Goal: Transaction & Acquisition: Purchase product/service

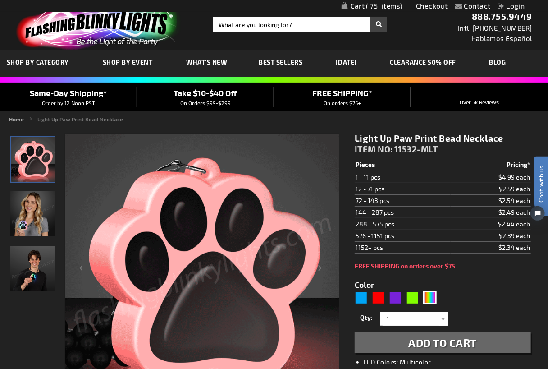
click at [366, 5] on span "75" at bounding box center [384, 6] width 37 height 8
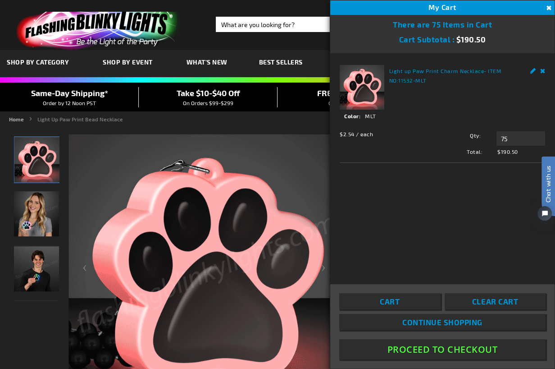
click at [389, 317] on link "Continue Shopping" at bounding box center [442, 322] width 206 height 16
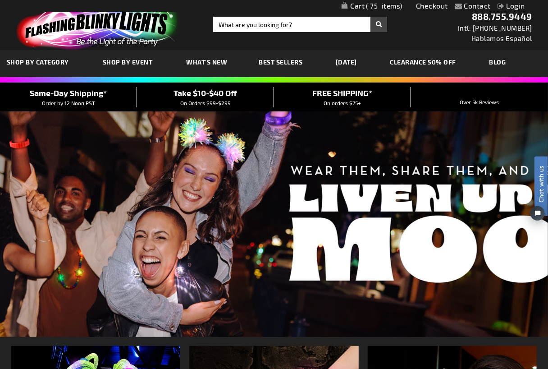
click at [426, 4] on link "Checkout" at bounding box center [432, 5] width 32 height 9
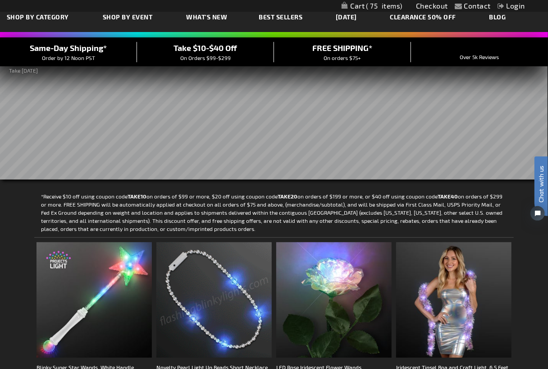
click at [375, 7] on span "75" at bounding box center [384, 6] width 37 height 8
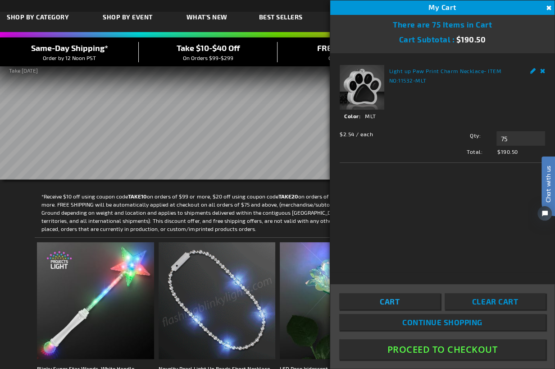
click at [409, 296] on link "Cart" at bounding box center [389, 301] width 101 height 16
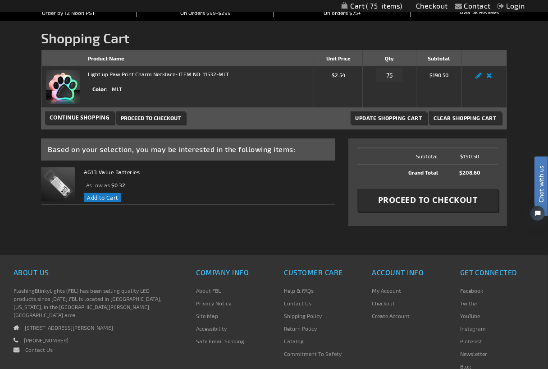
scroll to position [135, 0]
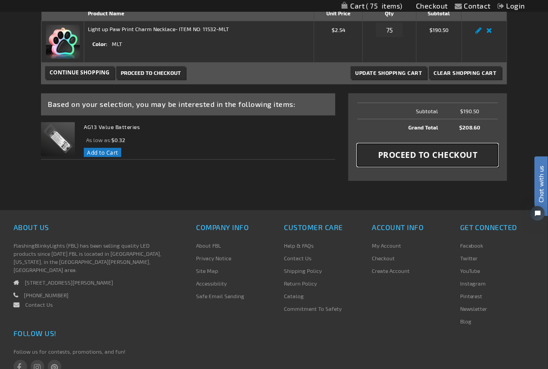
click at [396, 155] on span "Proceed to Checkout" at bounding box center [428, 154] width 100 height 11
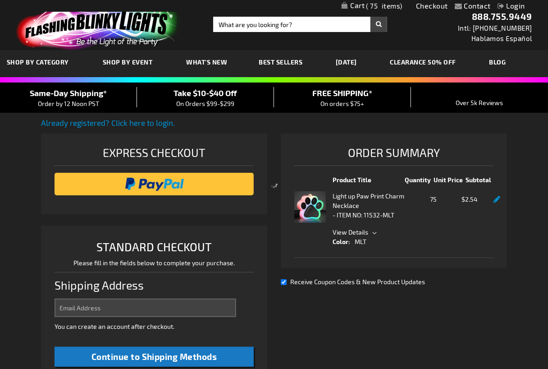
select select "US"
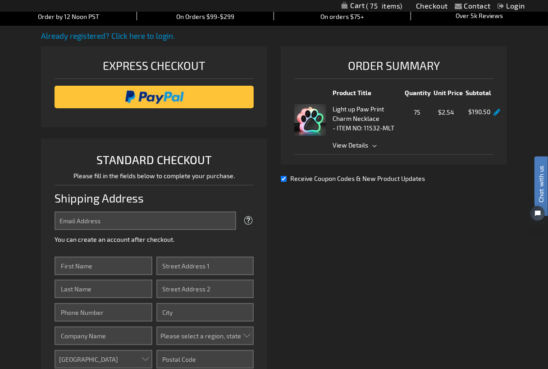
scroll to position [90, 0]
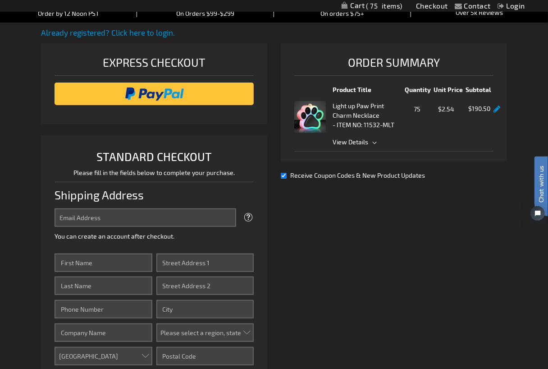
click at [282, 178] on input "Receive Coupon Codes & New Product Updates" at bounding box center [284, 176] width 6 height 6
checkbox input "false"
drag, startPoint x: 359, startPoint y: 160, endPoint x: 419, endPoint y: 159, distance: 59.9
click at [419, 159] on div "Order Summary Product Title Quantity Unit Price Subtotal Light up Paw Print Cha…" at bounding box center [394, 102] width 226 height 119
click at [372, 145] on span "View Details" at bounding box center [413, 141] width 161 height 9
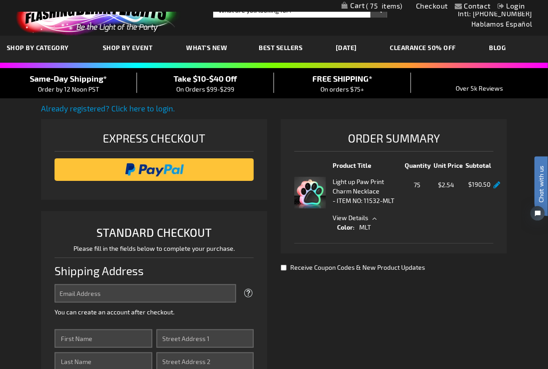
scroll to position [0, 0]
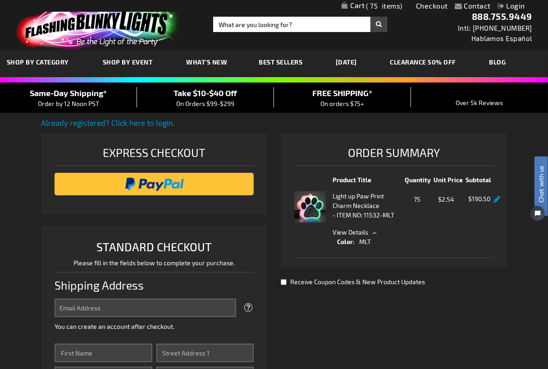
click at [375, 4] on span "75" at bounding box center [384, 6] width 37 height 8
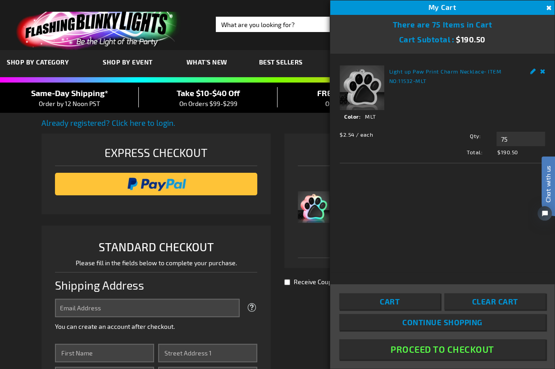
click at [452, 98] on div "Light up Paw Print Charm Necklace - ITEM NO: 11532-MLT See Details Options Deta…" at bounding box center [442, 110] width 205 height 91
click at [406, 347] on button "Proceed To Checkout" at bounding box center [442, 349] width 206 height 20
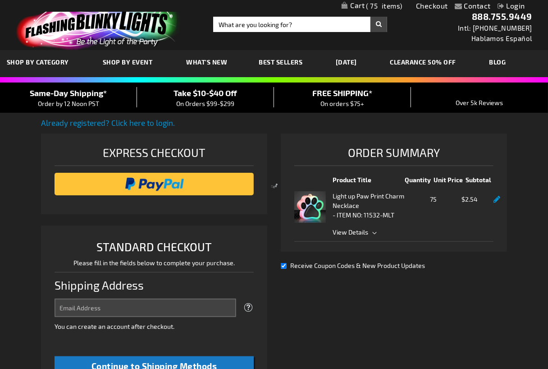
select select "US"
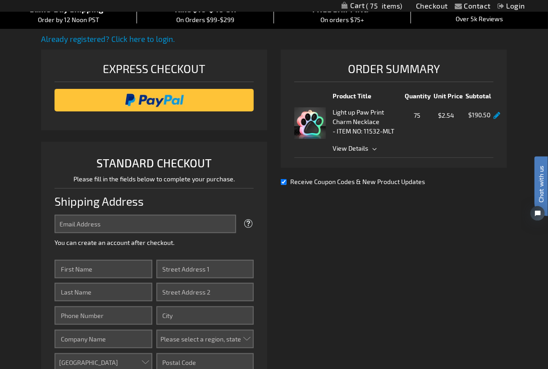
scroll to position [90, 0]
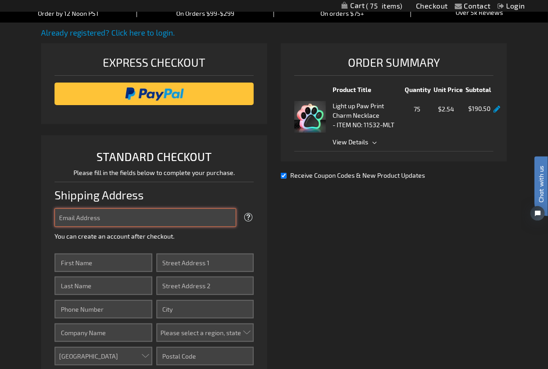
click at [130, 224] on input "Email Address" at bounding box center [146, 217] width 182 height 18
type input "[EMAIL_ADDRESS][DOMAIN_NAME]"
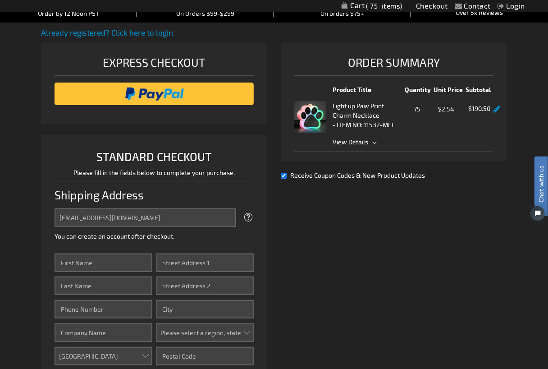
click at [283, 178] on input "Receive Coupon Codes & New Product Updates" at bounding box center [284, 176] width 6 height 6
checkbox input "false"
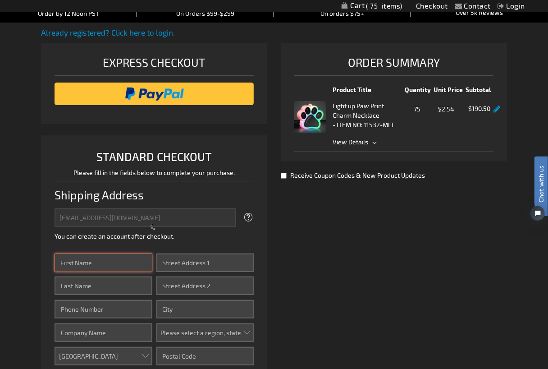
click at [99, 258] on input "First Name" at bounding box center [103, 262] width 97 height 18
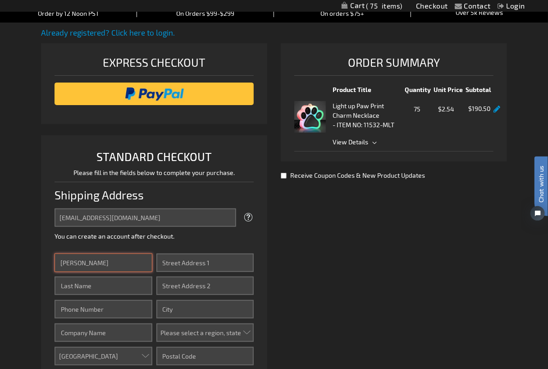
type input "Denise"
type input "Wilkinson"
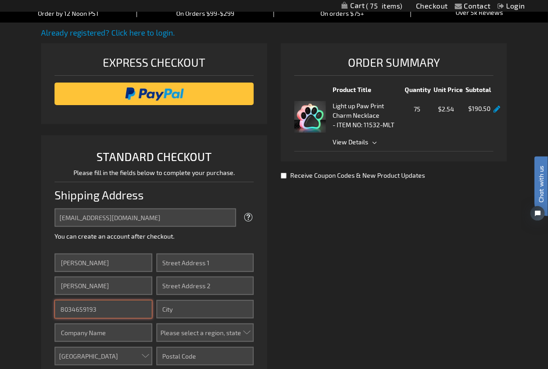
type input "8034659193"
type input "Pawmetto Lifeline"
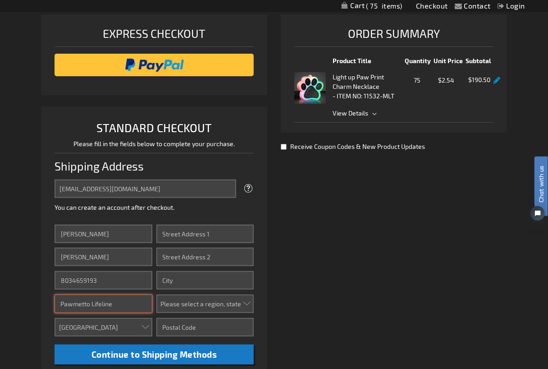
scroll to position [135, 0]
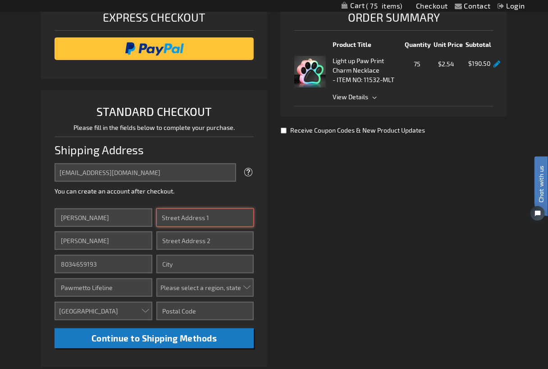
click at [224, 219] on input "Street Address: Line 1" at bounding box center [204, 217] width 97 height 18
type input "1275 Bower Pkwy"
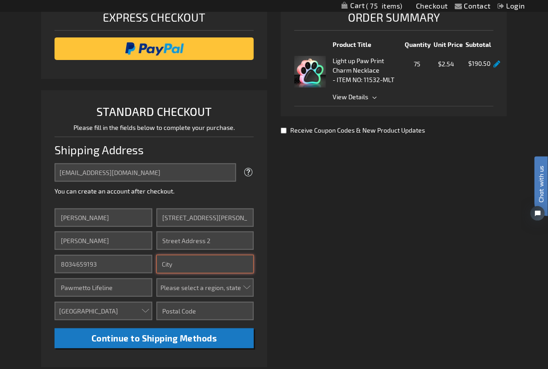
type input "Columbia"
select select "54"
type input "29212"
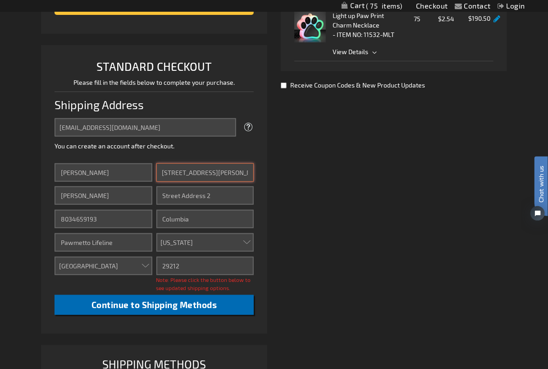
scroll to position [315, 0]
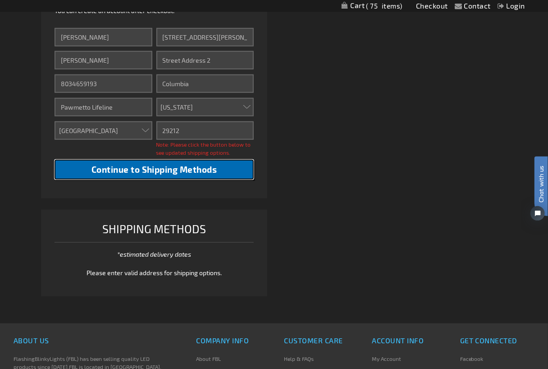
click at [159, 169] on span "Continue to Shipping Methods" at bounding box center [154, 169] width 126 height 10
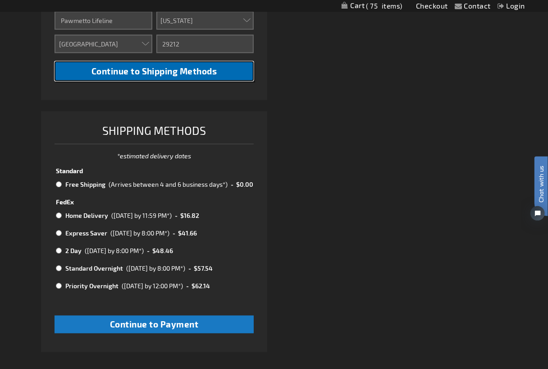
scroll to position [406, 0]
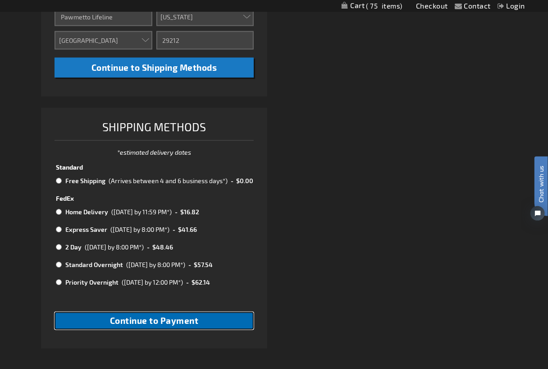
click at [145, 324] on span "Continue to Payment" at bounding box center [154, 320] width 89 height 10
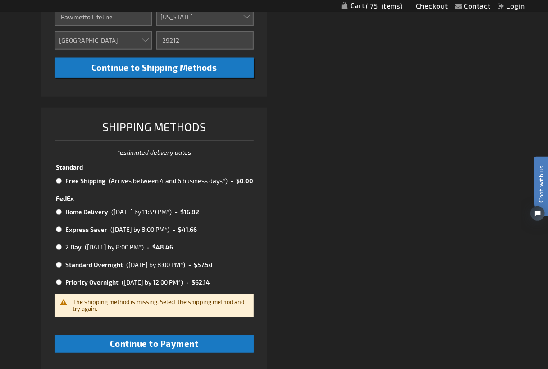
click at [60, 183] on input "radio" at bounding box center [59, 180] width 6 height 7
radio input "true"
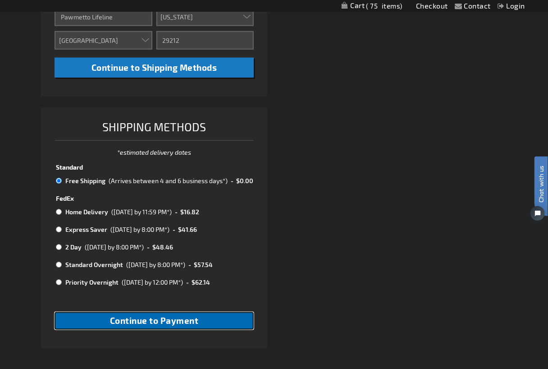
click at [139, 317] on span "Continue to Payment" at bounding box center [154, 320] width 89 height 10
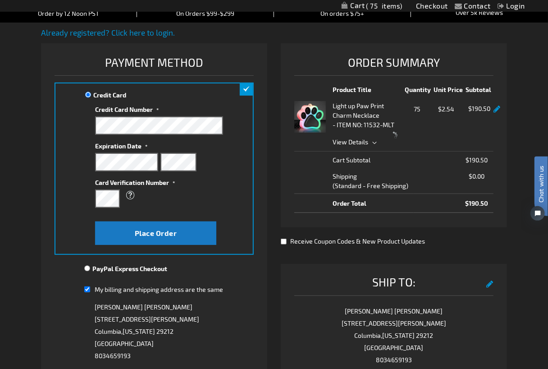
scroll to position [180, 0]
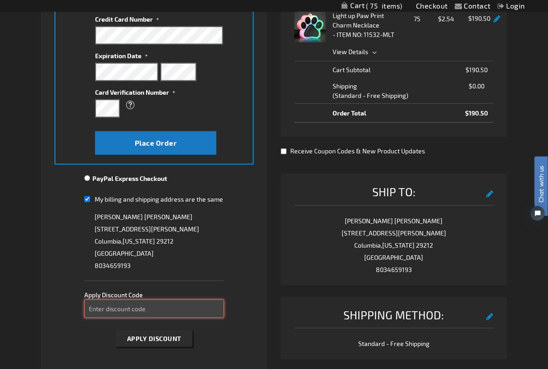
click at [147, 301] on input "Enter discount code" at bounding box center [153, 308] width 139 height 18
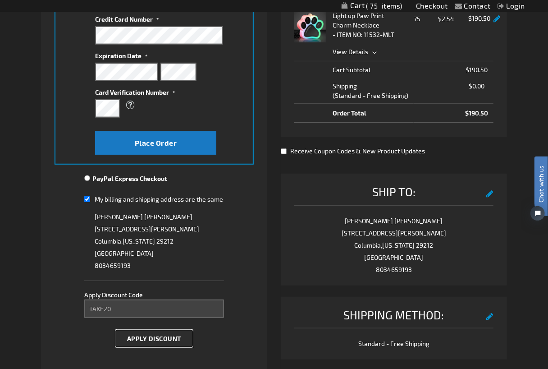
click at [146, 337] on span "Apply Discount" at bounding box center [154, 338] width 54 height 8
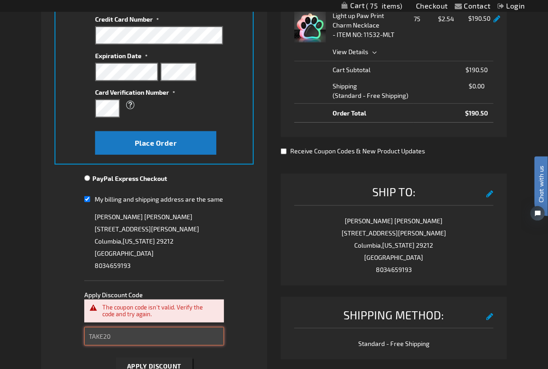
click at [114, 333] on input "TAKE20" at bounding box center [153, 336] width 139 height 18
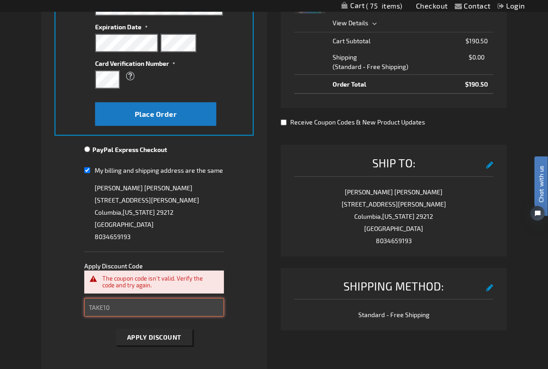
scroll to position [225, 0]
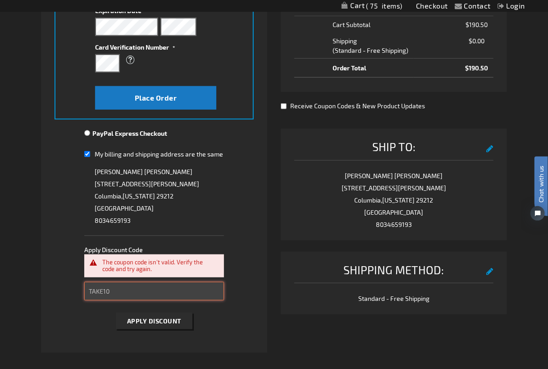
type input "TAKE10"
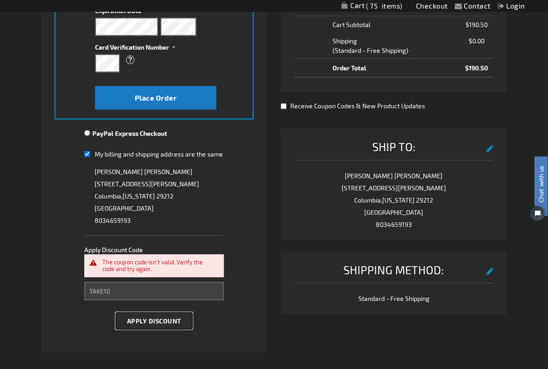
click at [146, 321] on span "Apply Discount" at bounding box center [154, 321] width 54 height 8
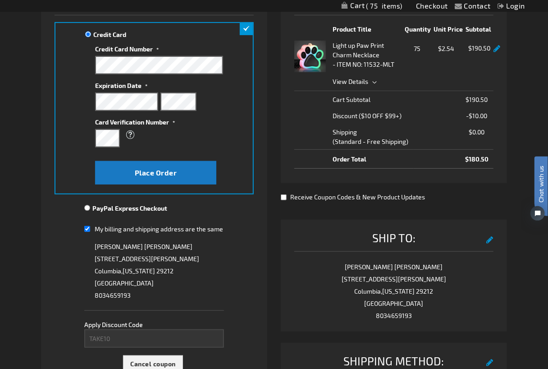
scroll to position [135, 0]
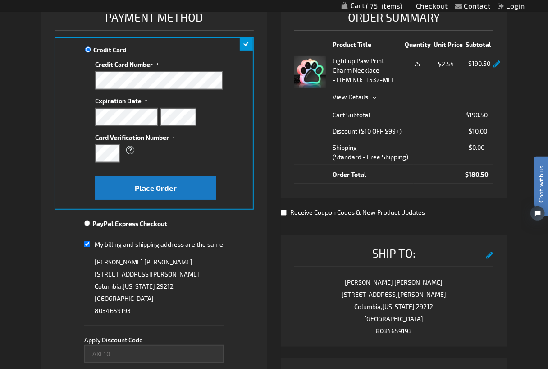
click at [169, 155] on div "What is this?" at bounding box center [154, 150] width 119 height 16
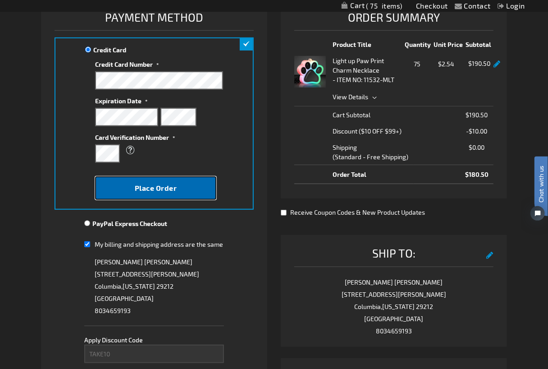
click at [182, 181] on button "Place Order" at bounding box center [155, 187] width 121 height 23
